Goal: Task Accomplishment & Management: Manage account settings

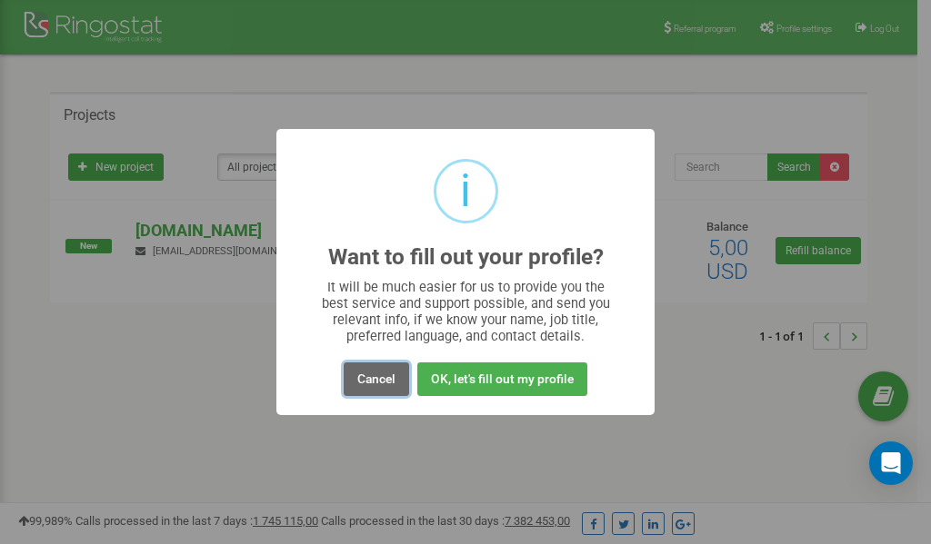
click at [374, 379] on button "Cancel" at bounding box center [375, 380] width 65 height 34
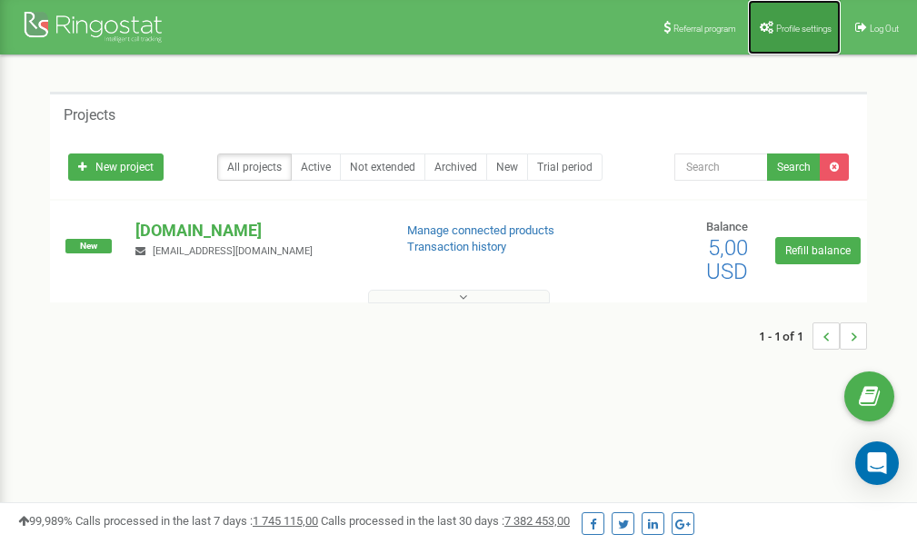
click at [803, 31] on span "Profile settings" at bounding box center [803, 29] width 55 height 10
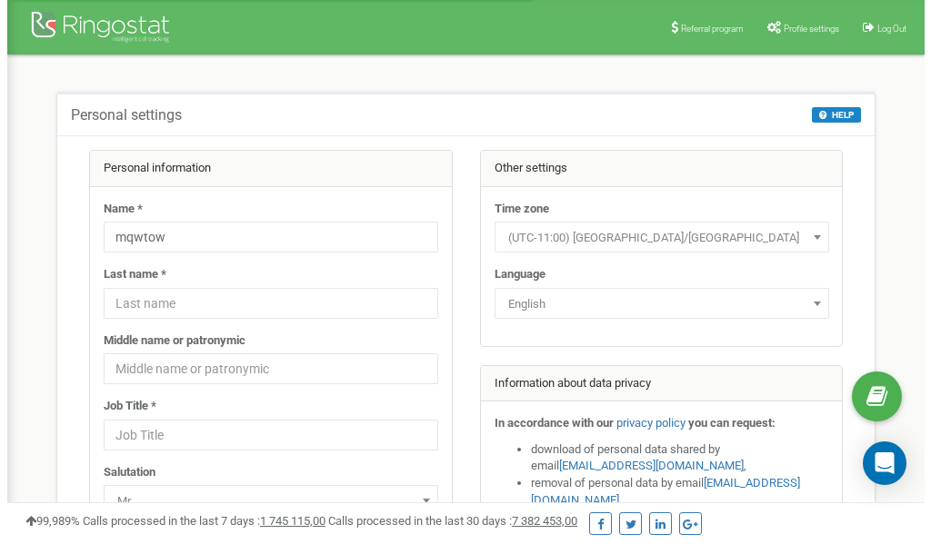
scroll to position [91, 0]
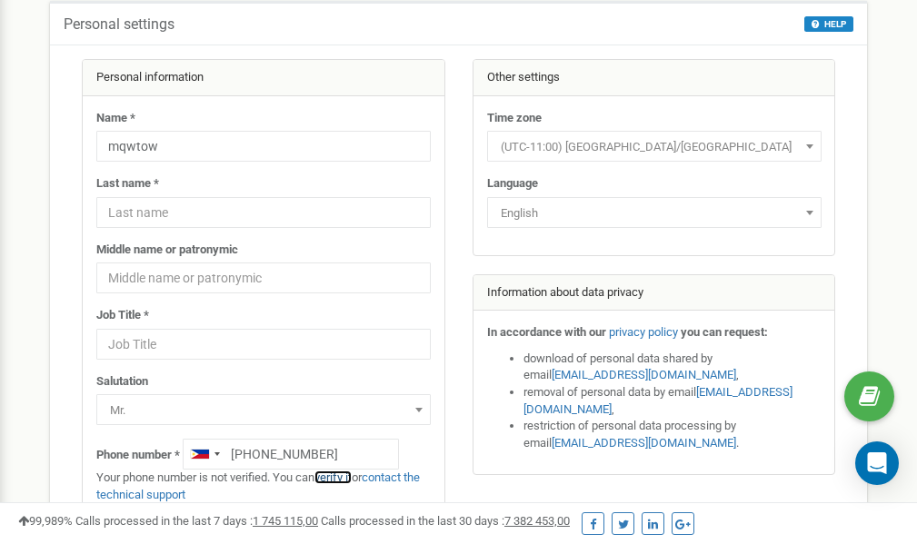
click at [343, 478] on link "verify it" at bounding box center [332, 478] width 37 height 14
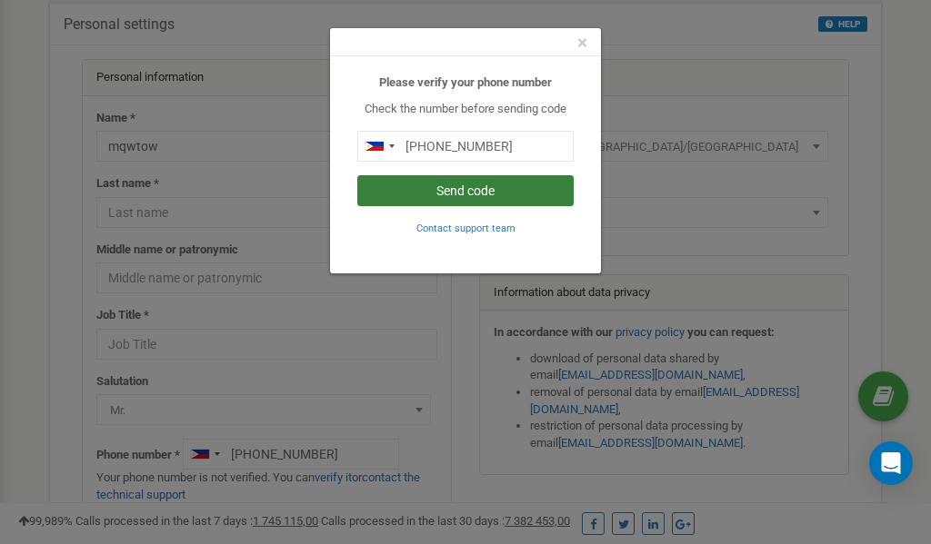
click at [497, 193] on button "Send code" at bounding box center [465, 190] width 216 height 31
